Goal: Task Accomplishment & Management: Manage account settings

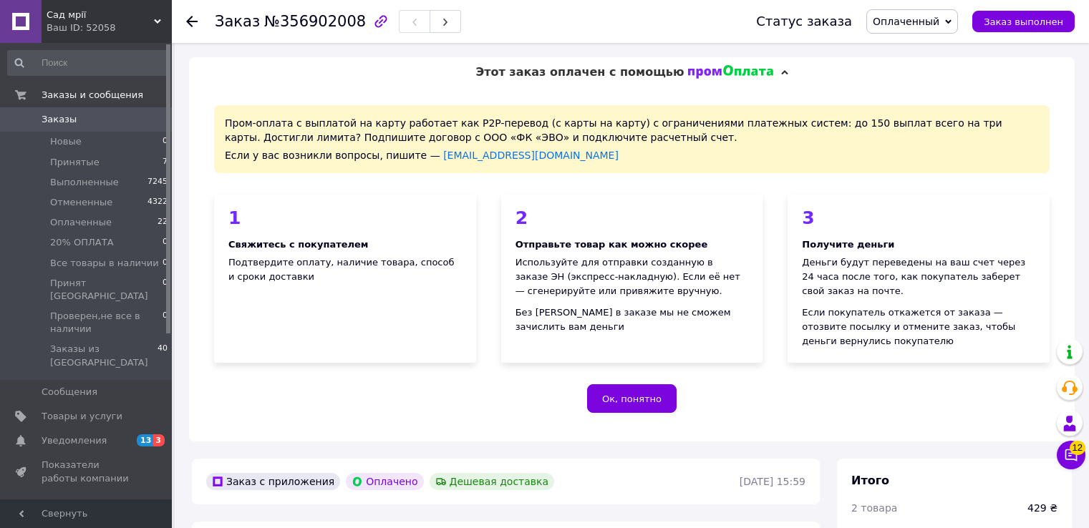
scroll to position [429, 0]
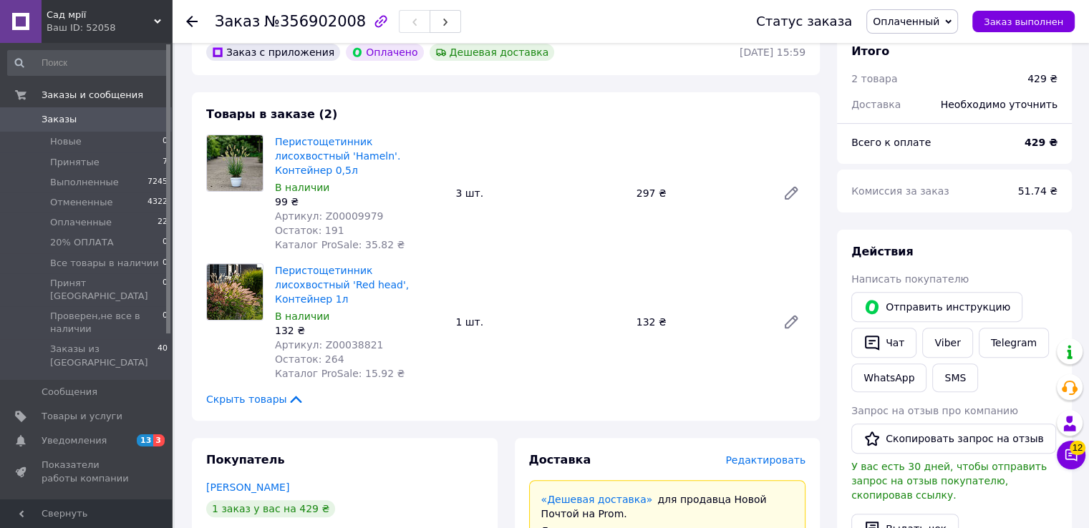
click at [193, 21] on use at bounding box center [191, 21] width 11 height 11
